Goal: Task Accomplishment & Management: Complete application form

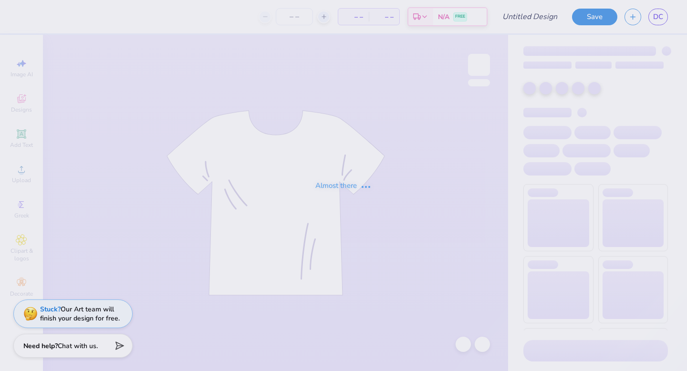
type input "[PERSON_NAME] : [GEOGRAPHIC_DATA][US_STATE]"
type input "25"
click at [31, 318] on div "Almost there" at bounding box center [343, 185] width 687 height 371
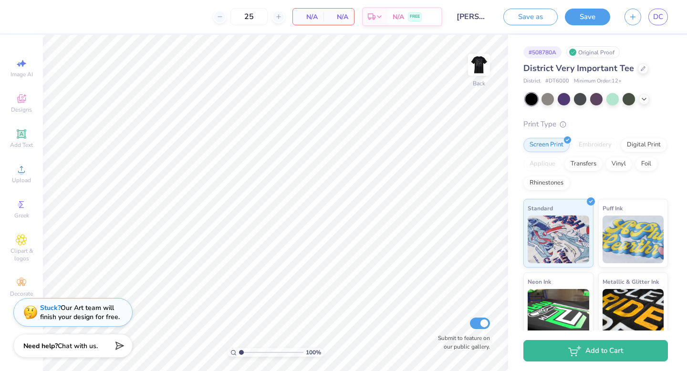
click at [30, 314] on img at bounding box center [30, 312] width 14 height 14
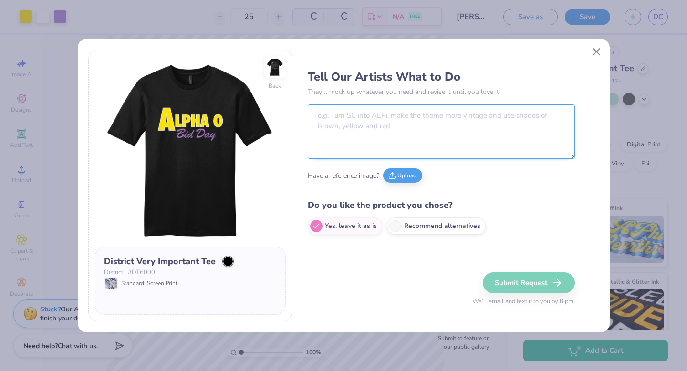
click at [355, 118] on textarea at bounding box center [441, 131] width 267 height 54
click at [377, 125] on textarea "To enrich screen reader interactions, please activate Accessibility in Grammarl…" at bounding box center [441, 131] width 267 height 54
paste textarea "D D [PERSON_NAME] Not available Email : [EMAIL_ADDRESS][DOMAIN_NAME] Phone : [P…"
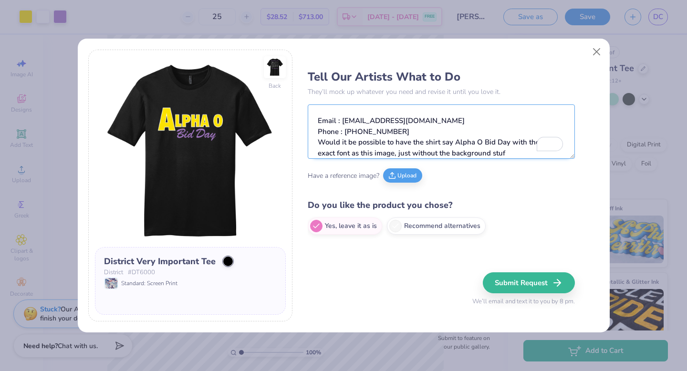
scroll to position [70, 0]
drag, startPoint x: 395, startPoint y: 131, endPoint x: 309, endPoint y: 106, distance: 88.9
click at [310, 107] on textarea "D D [PERSON_NAME] Not available Email : [EMAIL_ADDRESS][DOMAIN_NAME] Phone : [P…" at bounding box center [441, 131] width 267 height 54
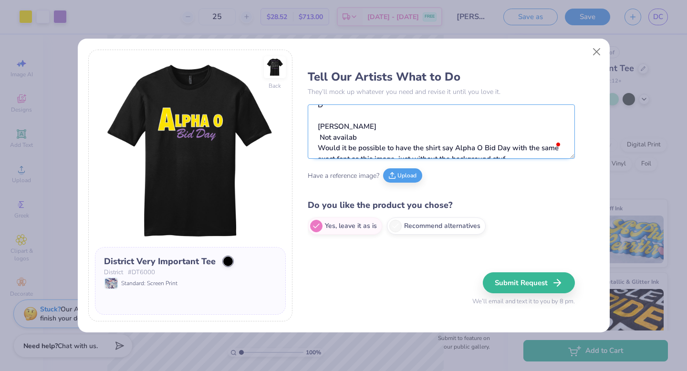
scroll to position [0, 0]
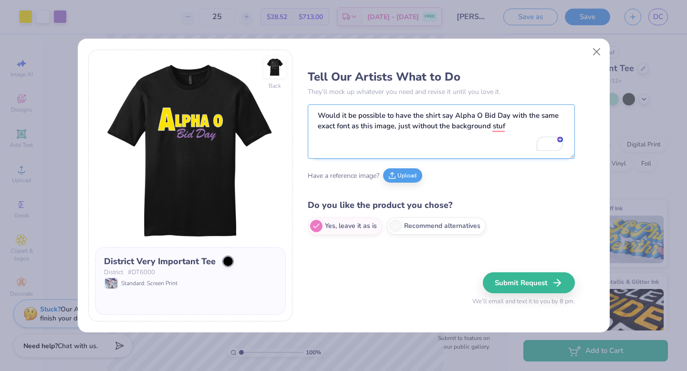
click at [519, 123] on textarea "Would it be possible to have the shirt say Alpha O Bid Day with the same exact …" at bounding box center [441, 131] width 267 height 54
type textarea "Would it be possible to have the shirt say Alpha O Bid Day with the same exact …"
click at [391, 183] on div "Have a reference image? Upload" at bounding box center [441, 176] width 267 height 26
click at [395, 177] on icon at bounding box center [392, 176] width 6 height 2
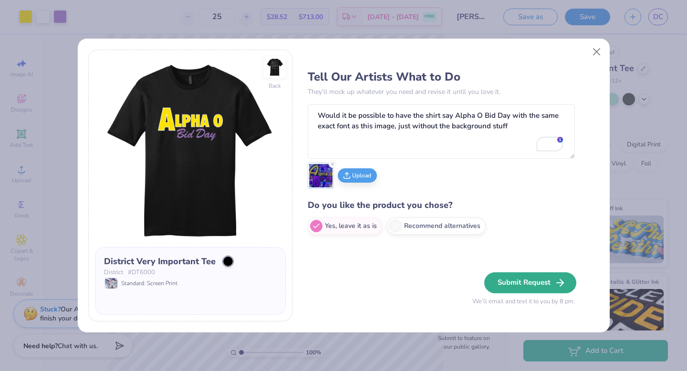
click at [515, 284] on button "Submit Request" at bounding box center [530, 282] width 92 height 21
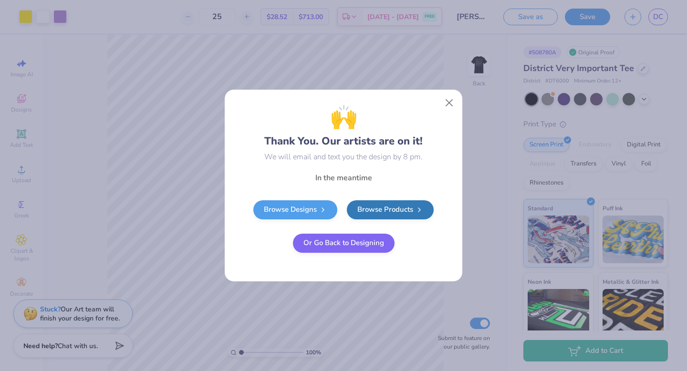
click at [349, 247] on button "Or Go Back to Designing" at bounding box center [344, 243] width 102 height 19
